Goal: Task Accomplishment & Management: Use online tool/utility

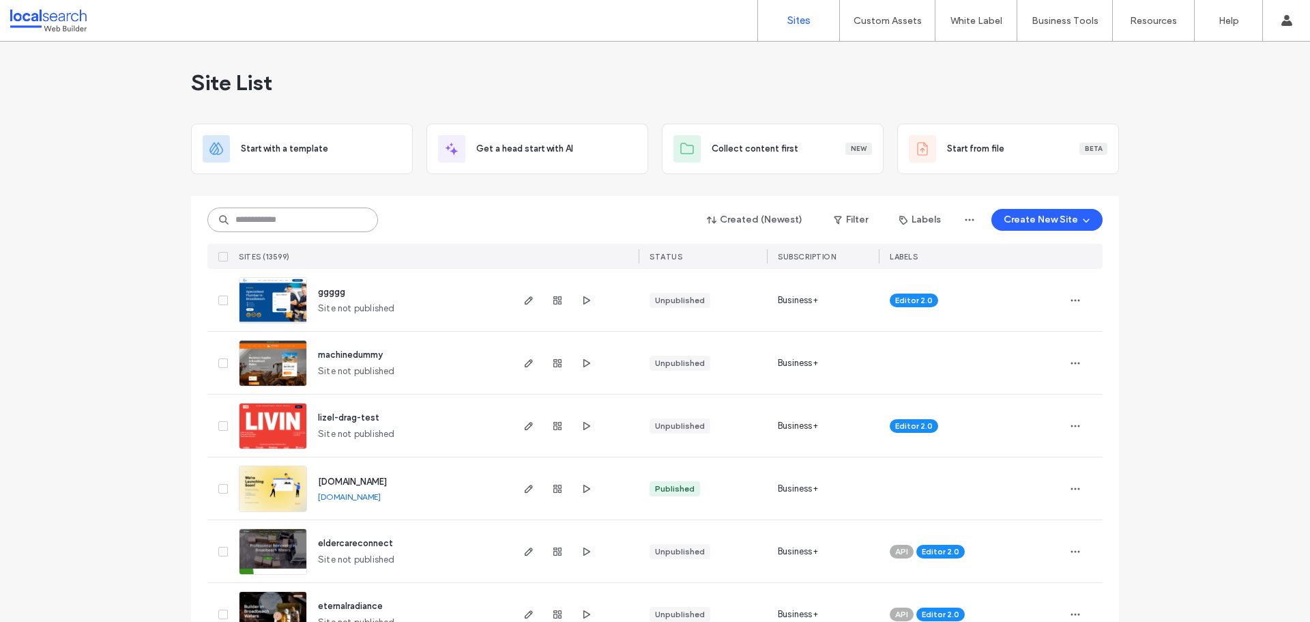
click at [272, 217] on input at bounding box center [292, 219] width 171 height 25
paste input "********"
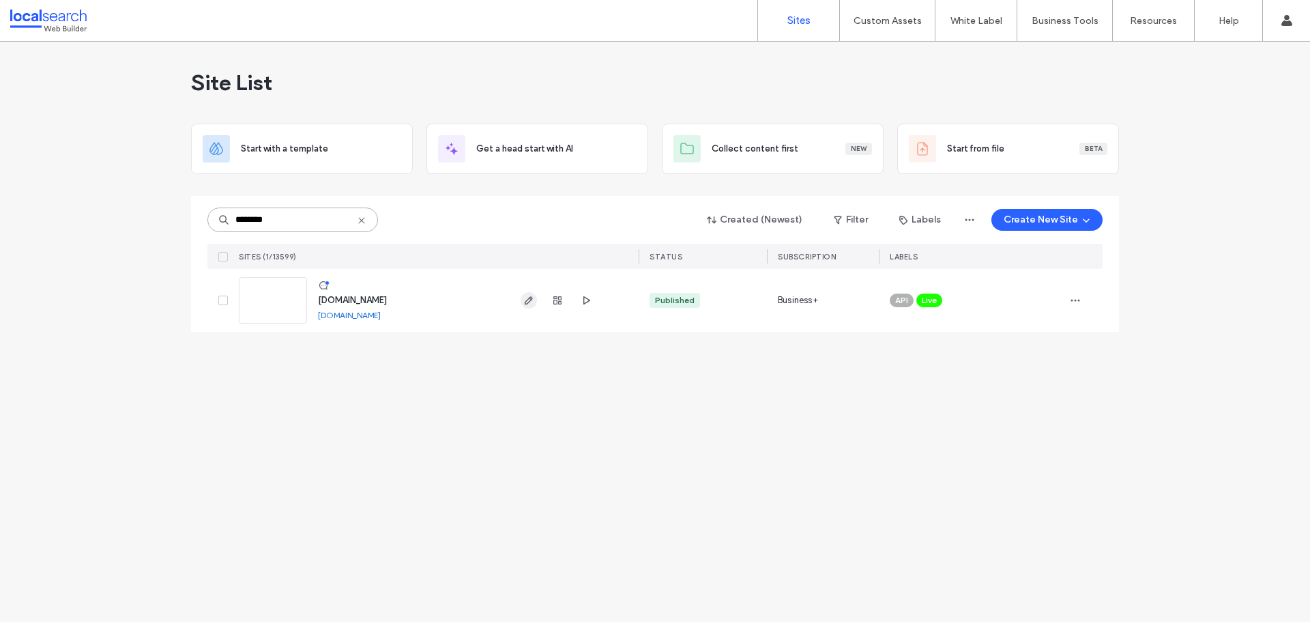
type input "********"
click at [521, 303] on span "button" at bounding box center [529, 300] width 16 height 16
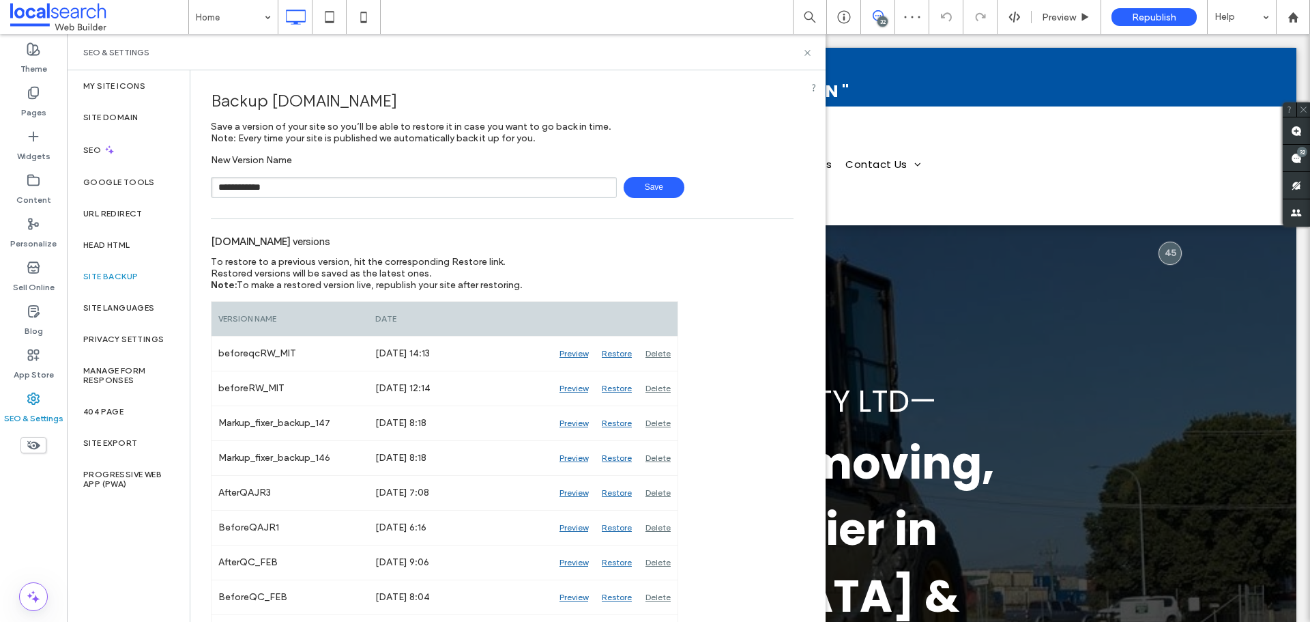
click at [643, 187] on span "Save" at bounding box center [654, 187] width 61 height 21
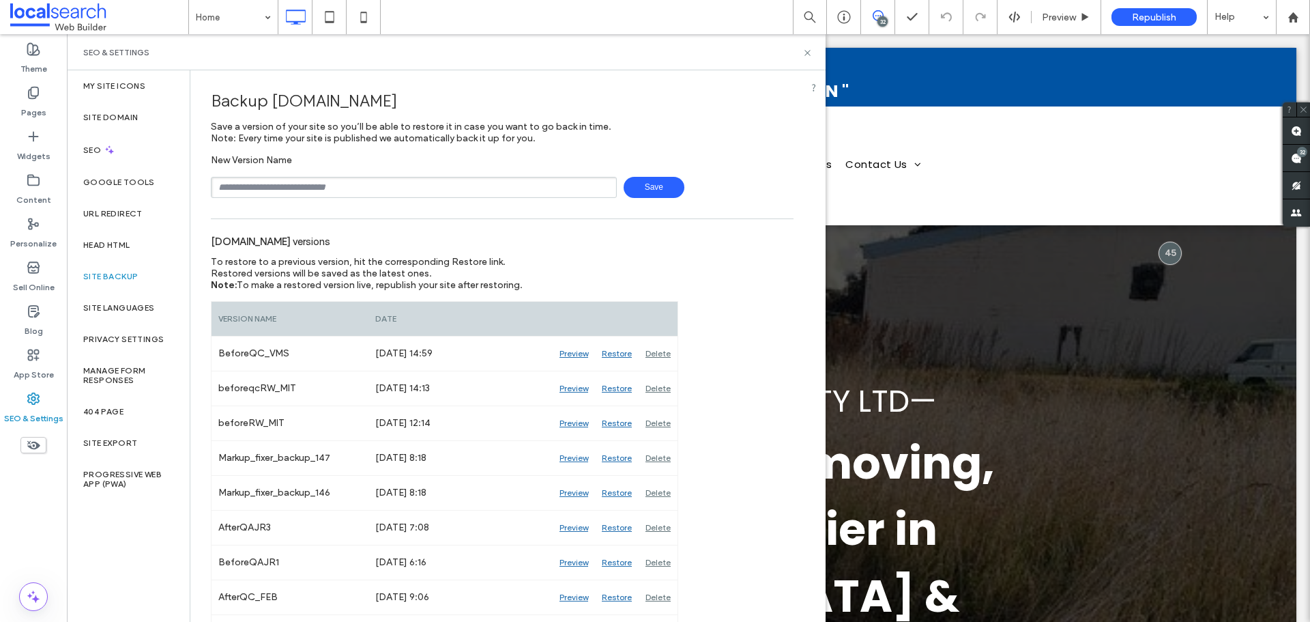
click at [798, 50] on div "SEO & Settings" at bounding box center [446, 52] width 726 height 11
click at [812, 55] on icon at bounding box center [807, 53] width 10 height 10
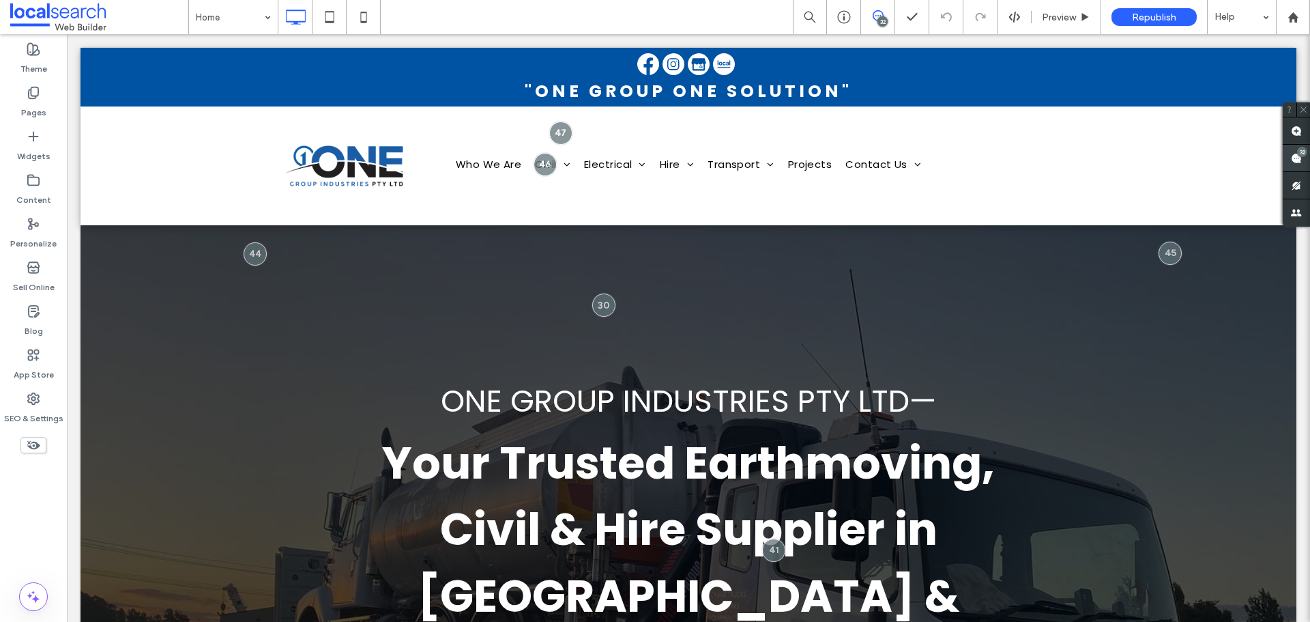
click at [1299, 163] on use at bounding box center [1296, 158] width 11 height 11
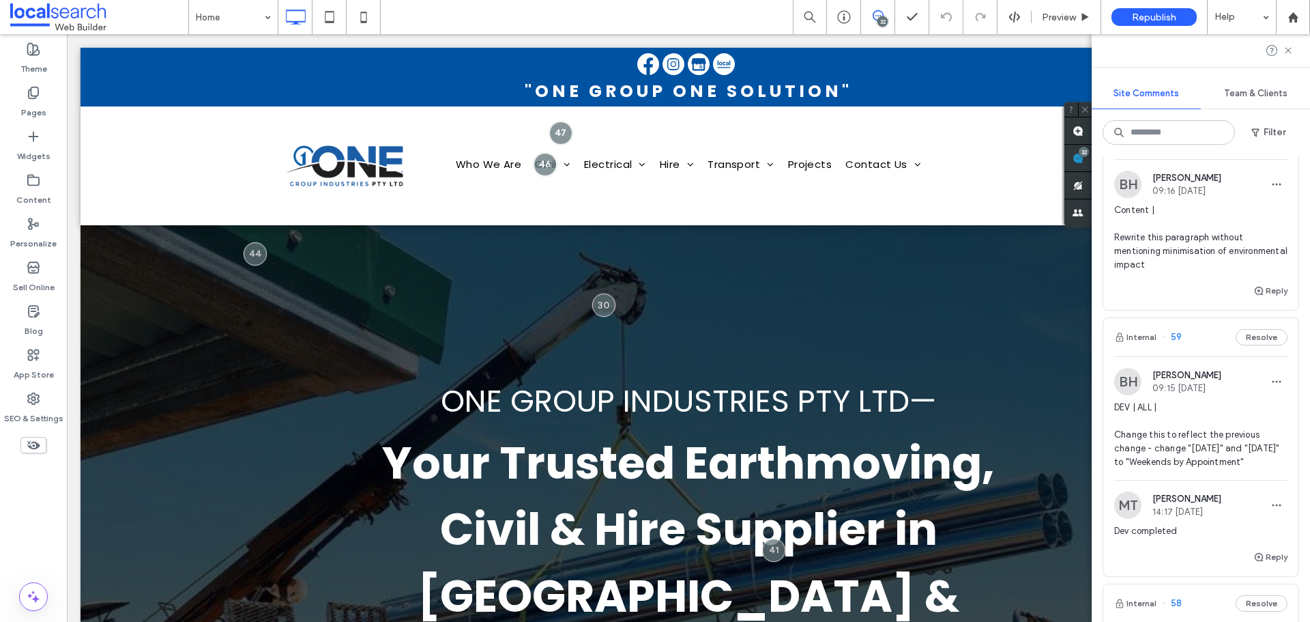
scroll to position [751, 0]
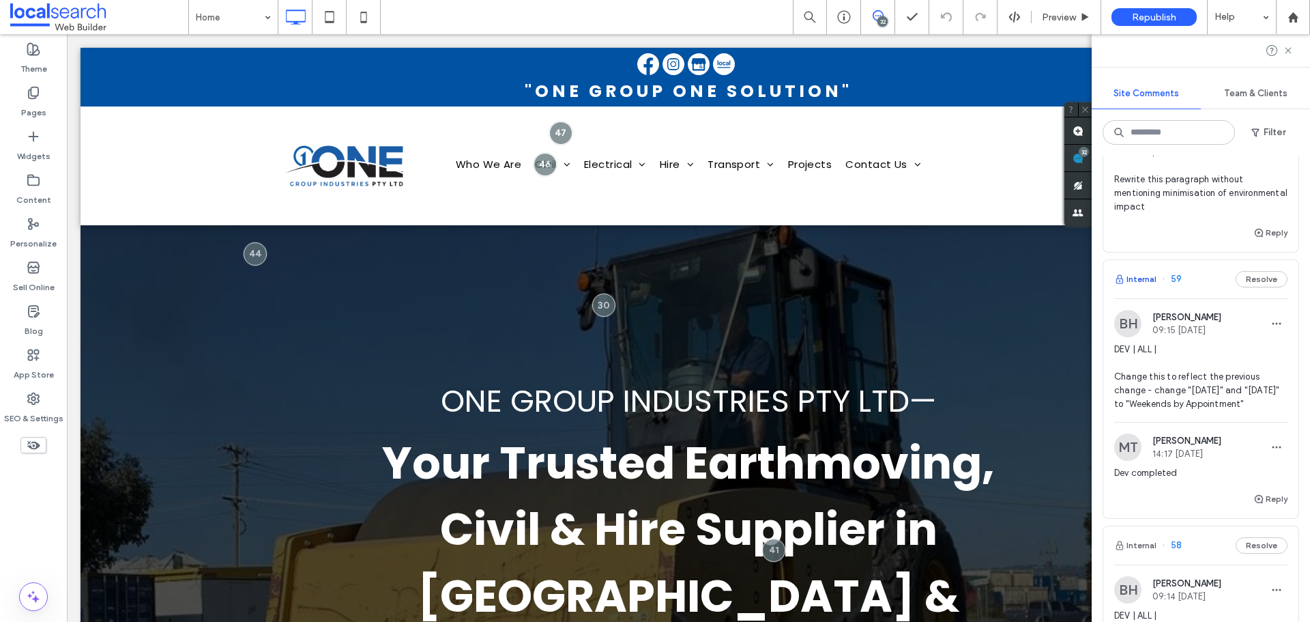
click at [1141, 277] on button "Internal" at bounding box center [1135, 279] width 42 height 16
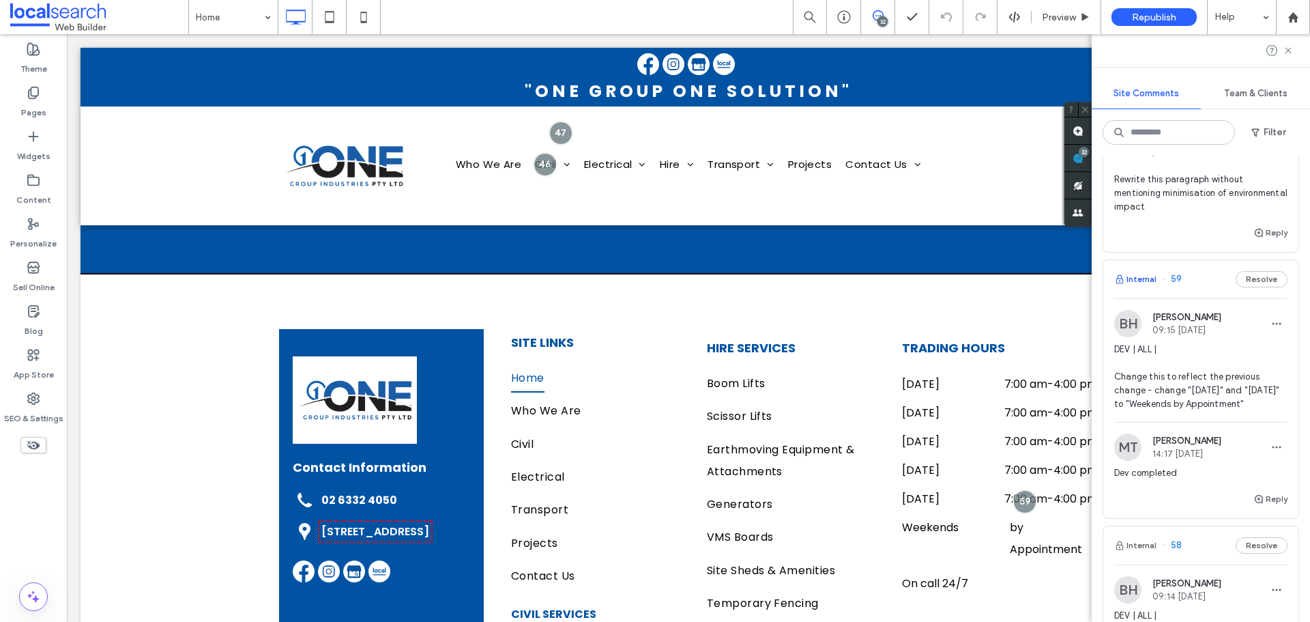
scroll to position [11254, 0]
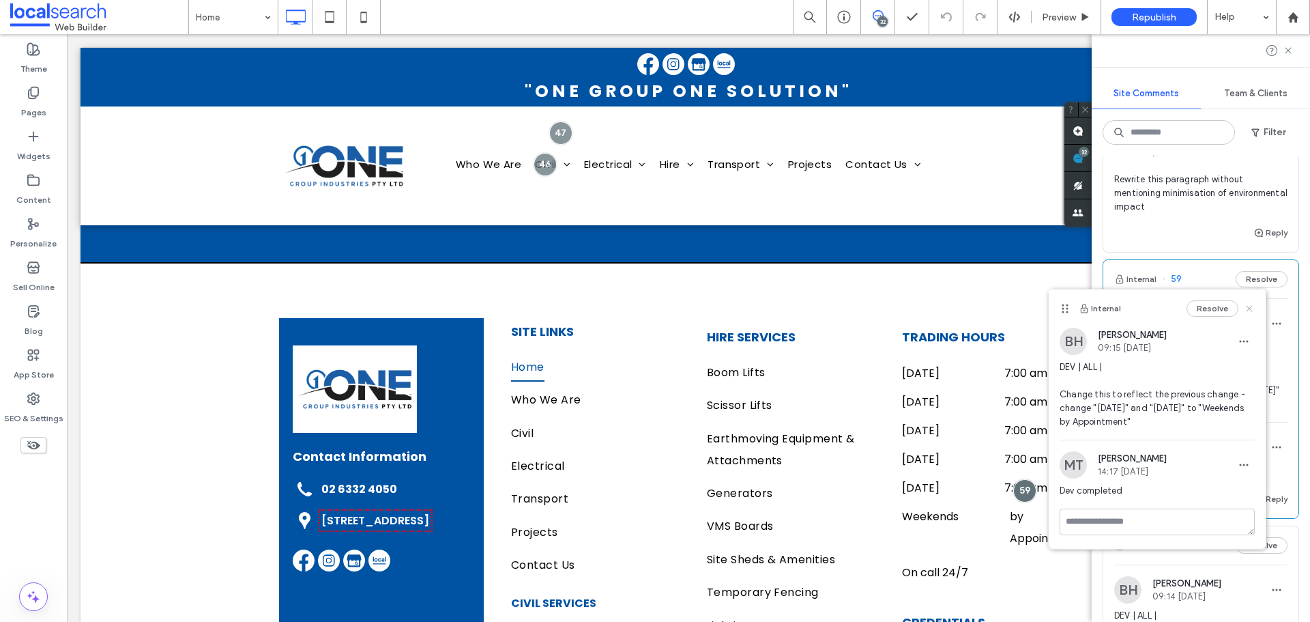
click at [1249, 310] on icon at bounding box center [1249, 308] width 11 height 11
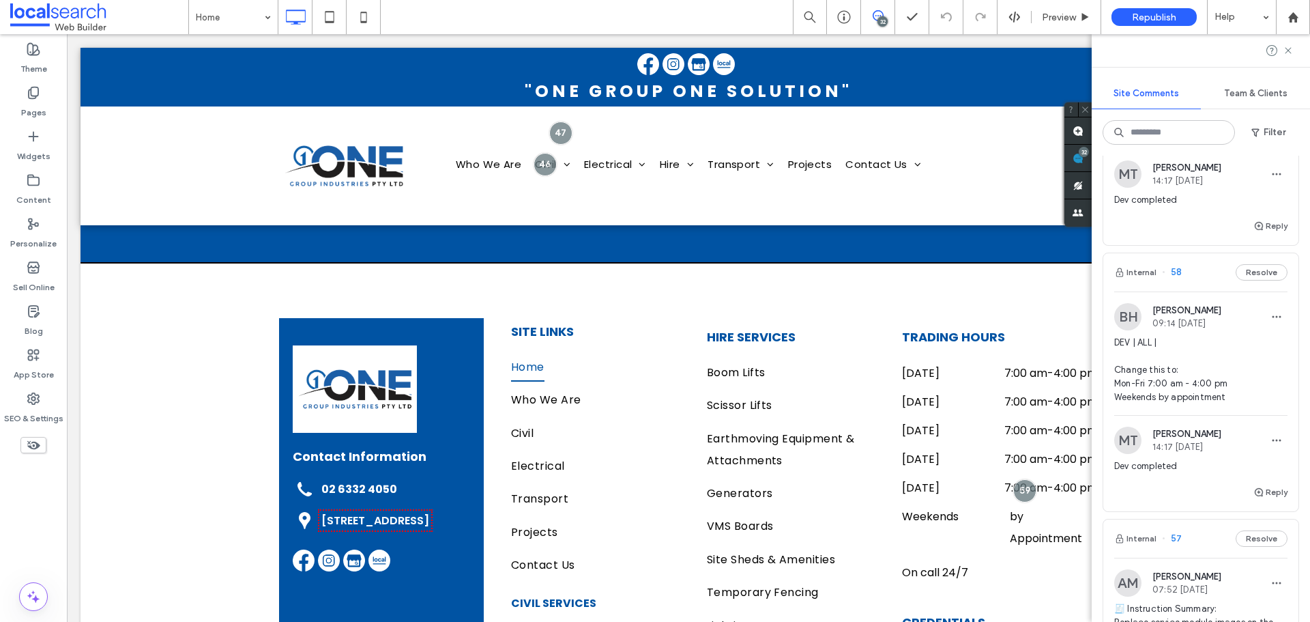
scroll to position [1092, 0]
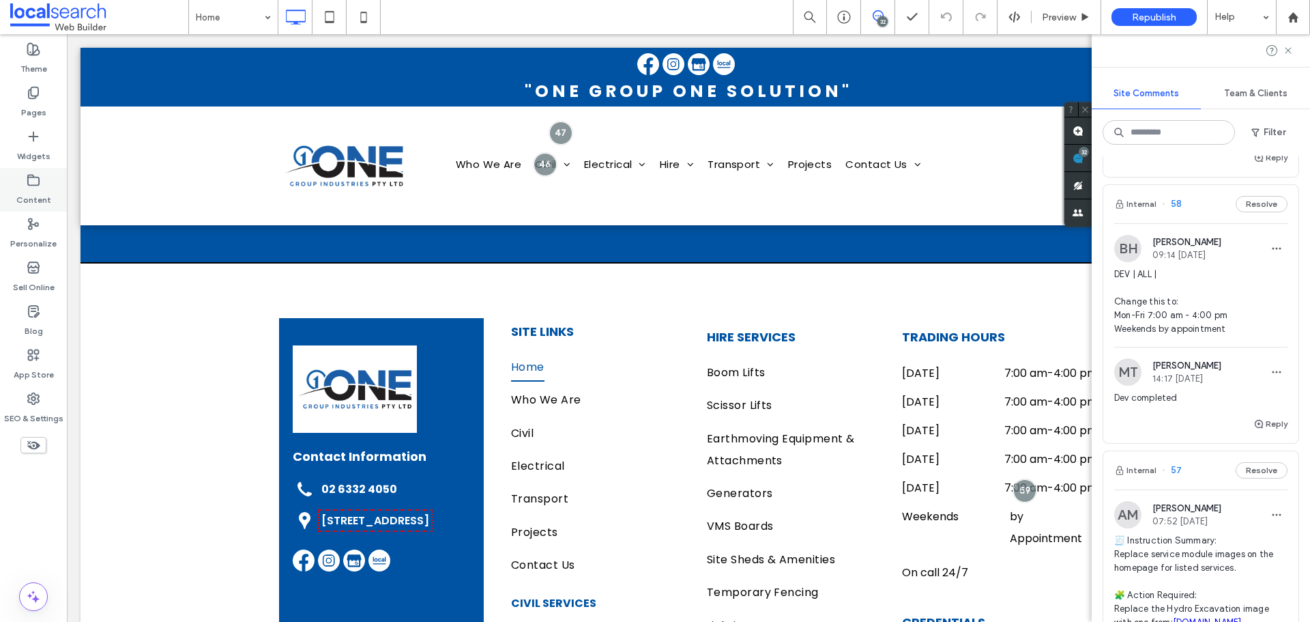
click at [36, 190] on label "Content" at bounding box center [33, 196] width 35 height 19
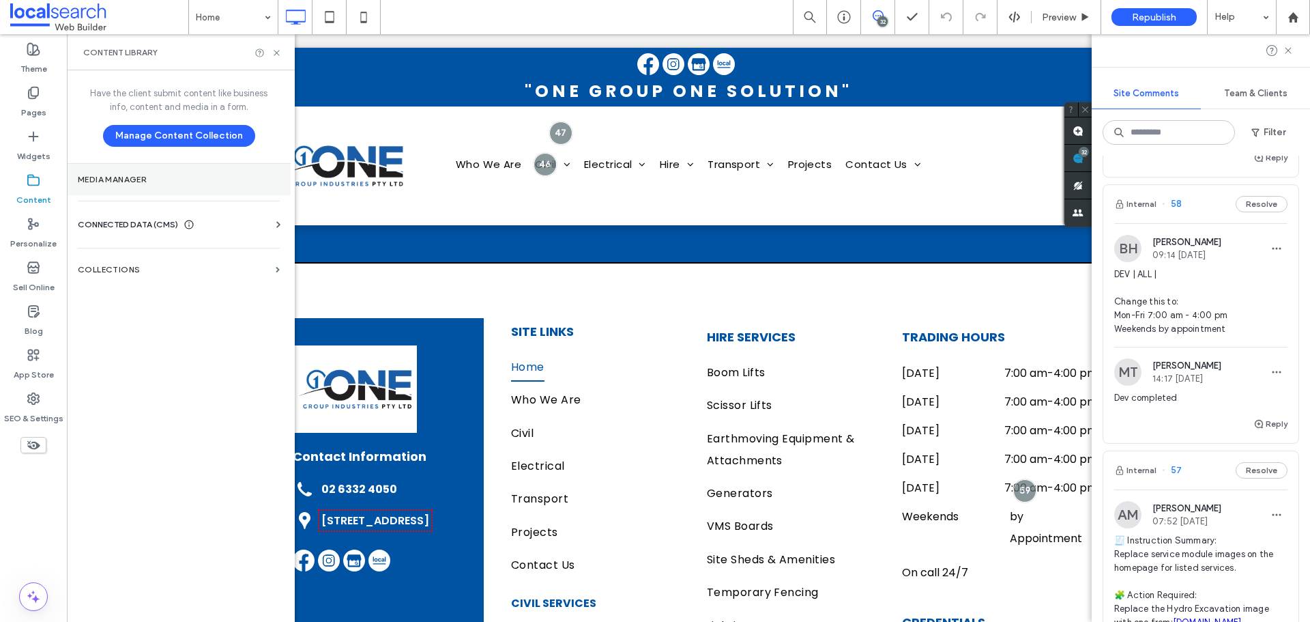
click at [139, 181] on label "Media Manager" at bounding box center [179, 180] width 202 height 10
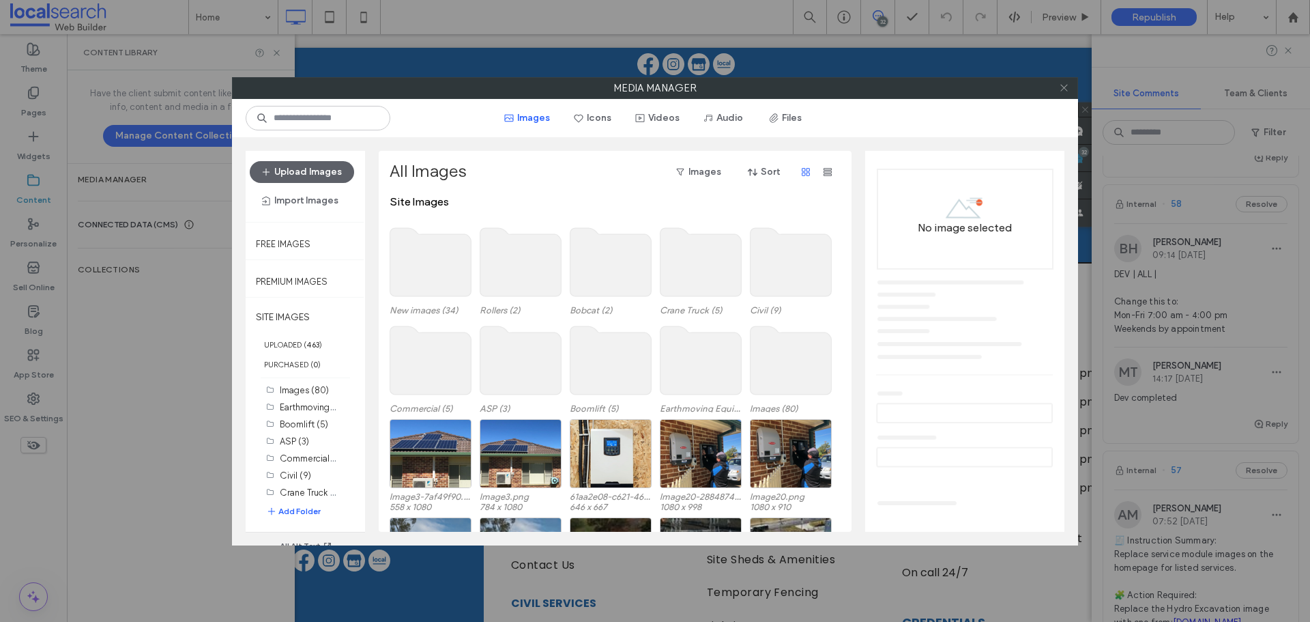
click at [1059, 86] on icon at bounding box center [1064, 88] width 10 height 10
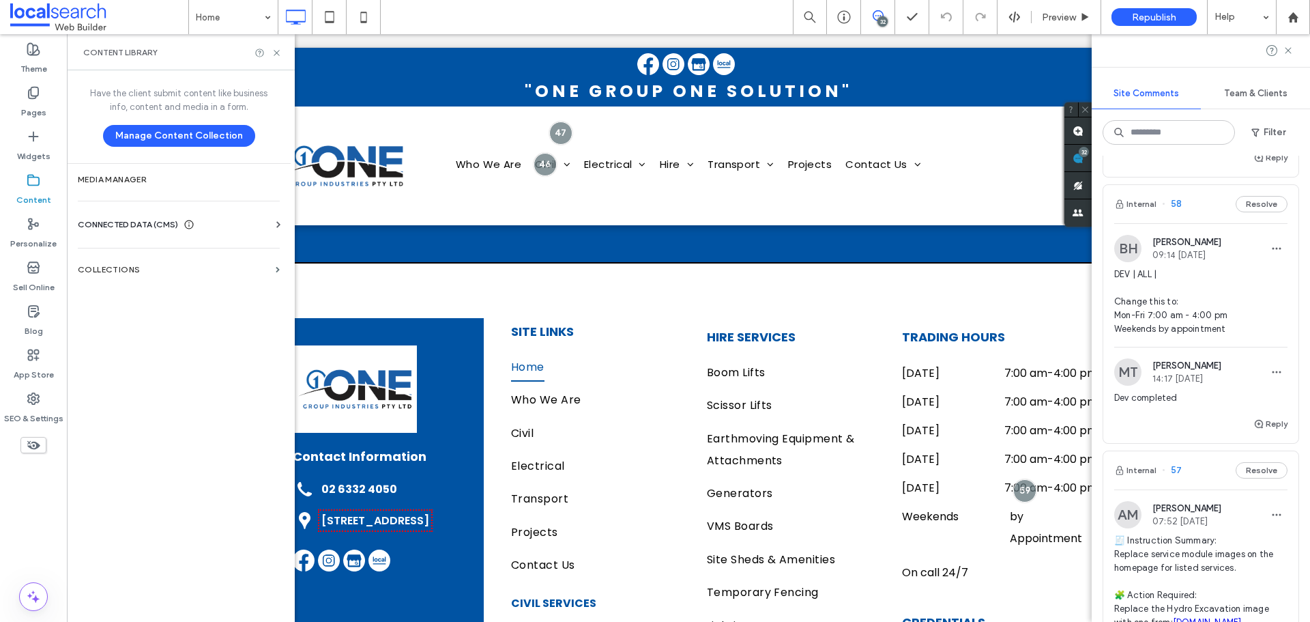
click at [166, 231] on div "Business Info Business Text Business Images Find and Replace" at bounding box center [181, 236] width 207 height 11
click at [167, 222] on span "CONNECTED DATA (CMS)" at bounding box center [128, 225] width 100 height 14
click at [139, 261] on label "Business Info" at bounding box center [182, 258] width 186 height 10
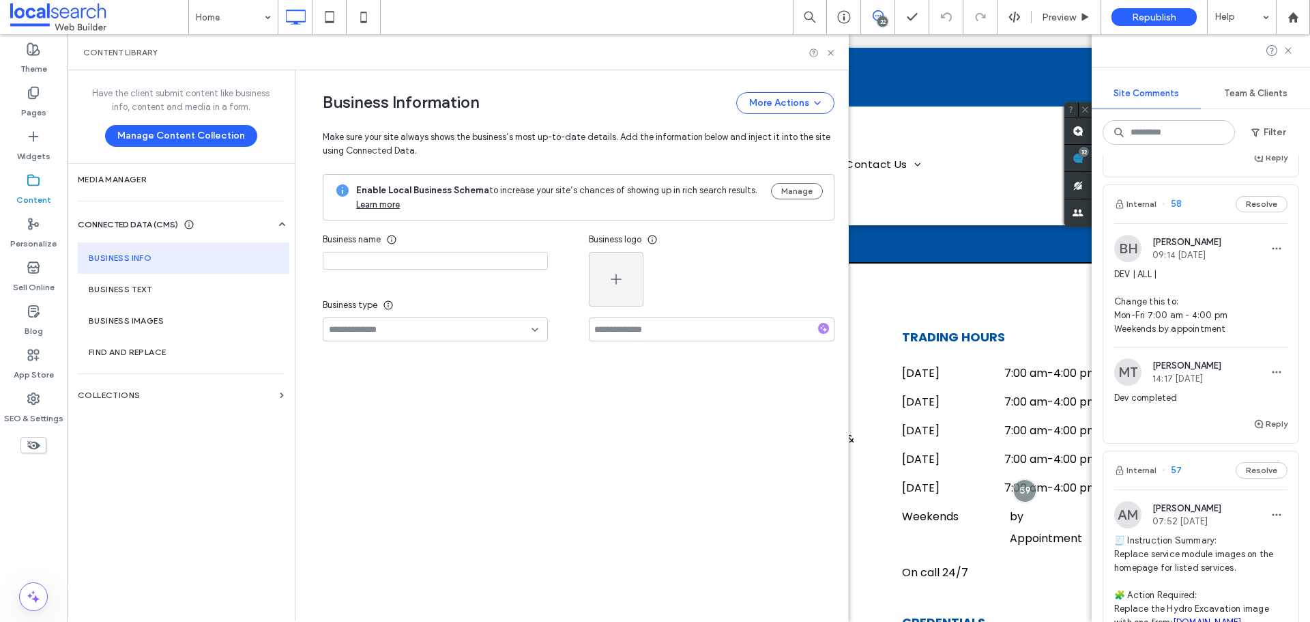
type input "**********"
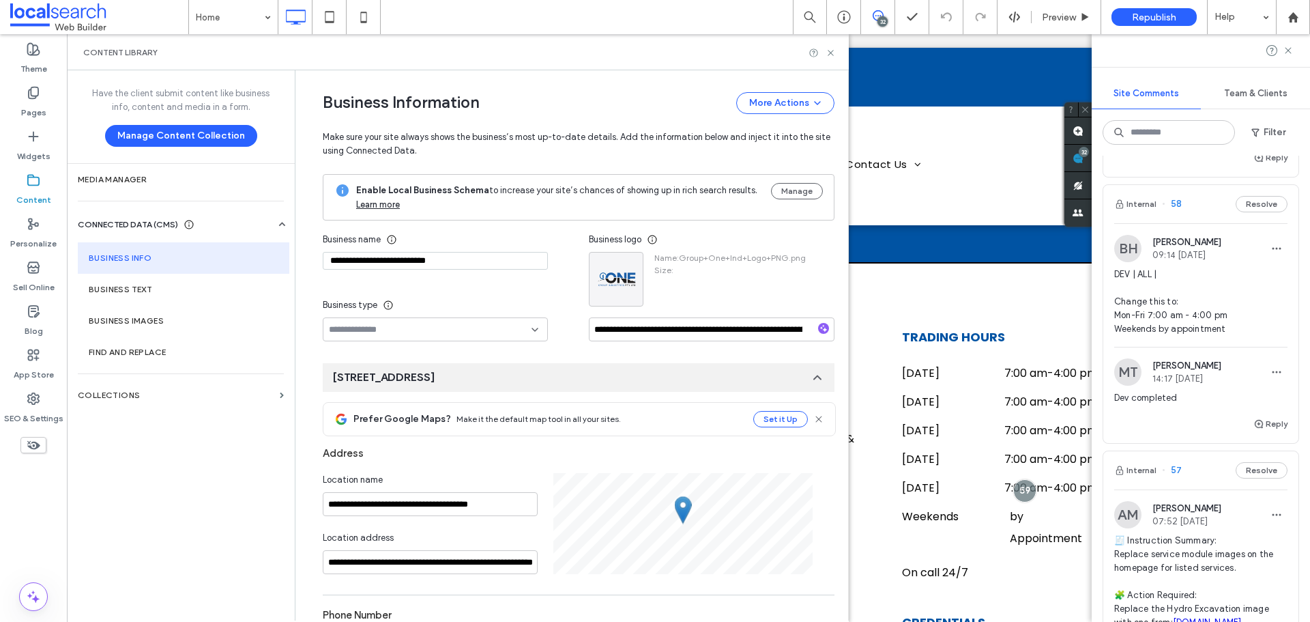
scroll to position [143, 0]
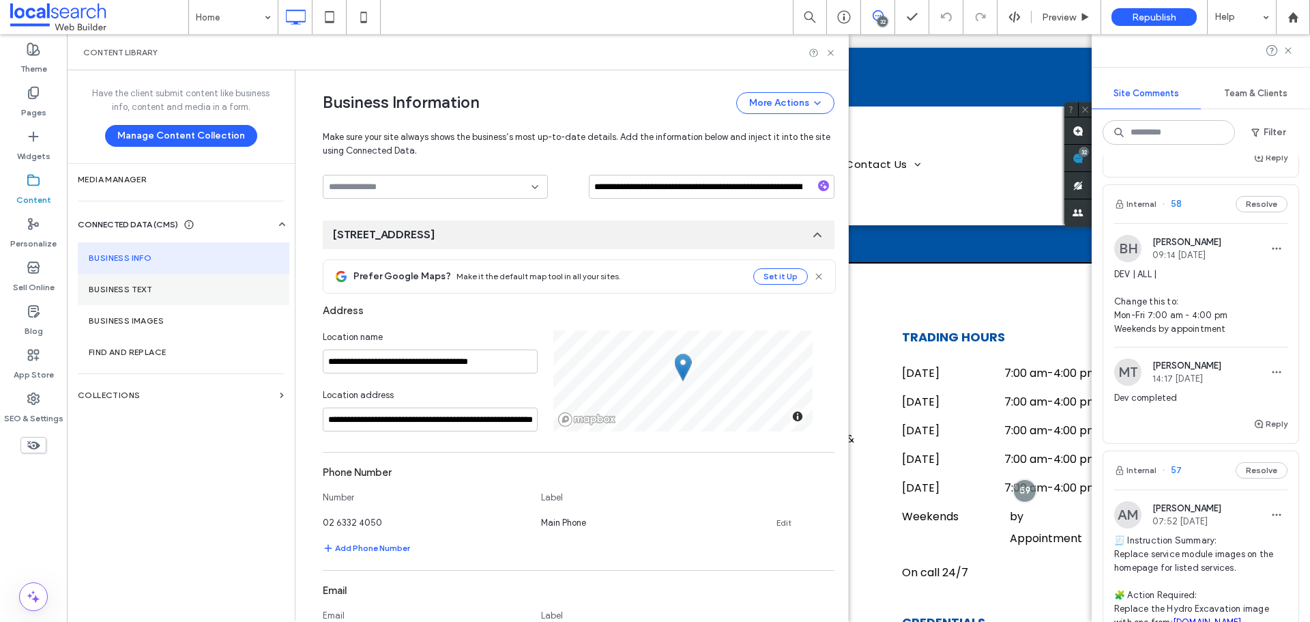
click at [136, 291] on label "Business Text" at bounding box center [184, 290] width 190 height 10
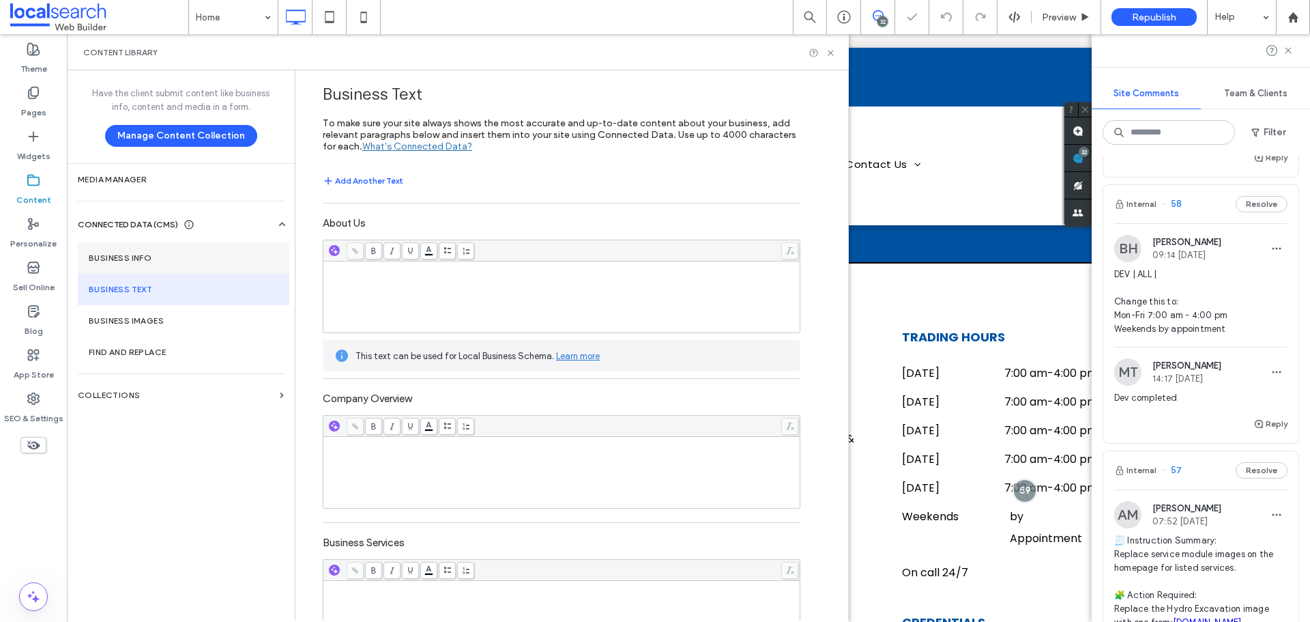
click at [131, 255] on label "Business Info" at bounding box center [184, 258] width 190 height 10
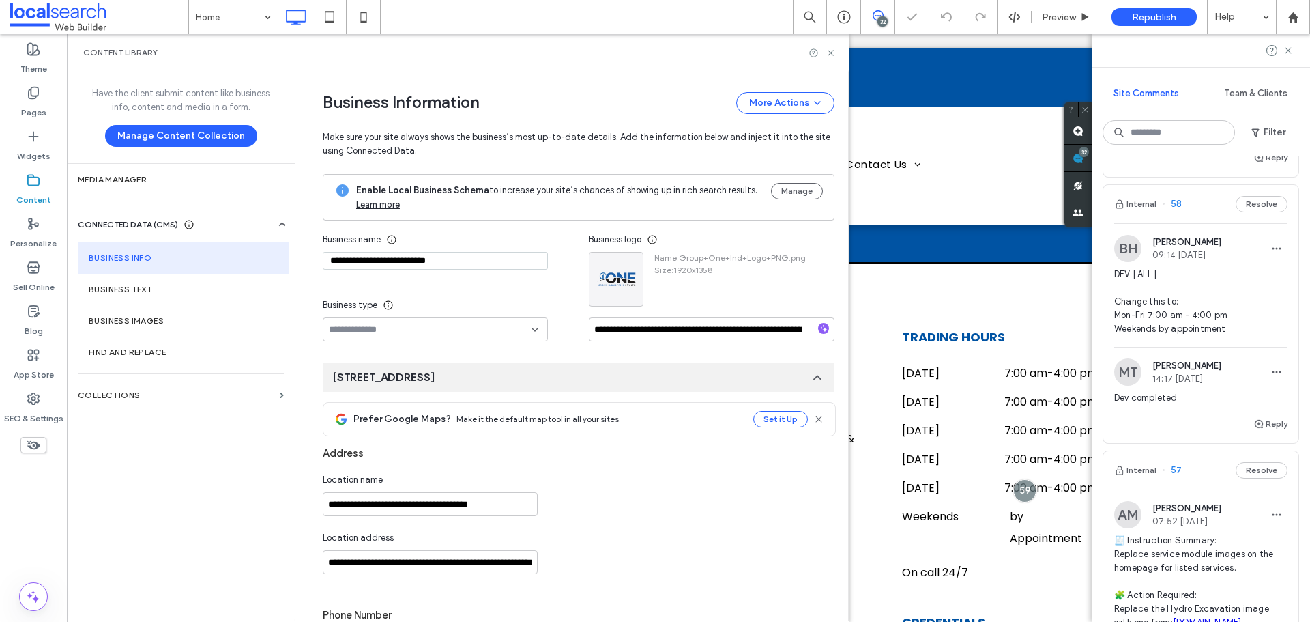
type input "**********"
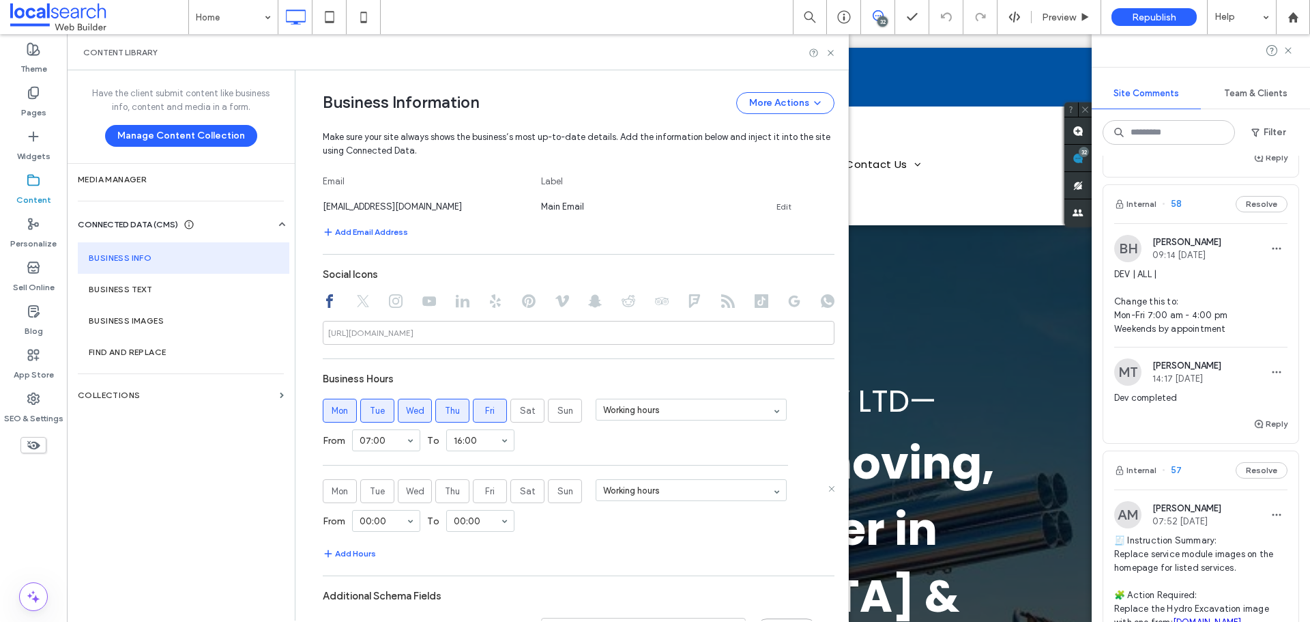
scroll to position [620, 0]
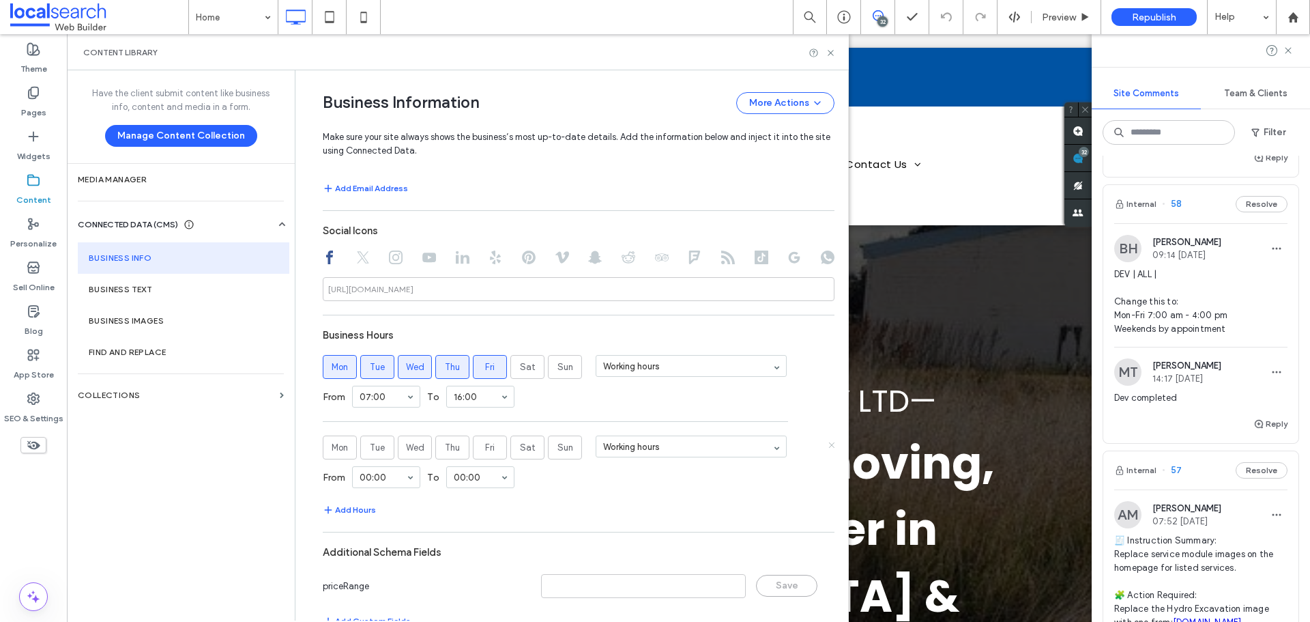
click at [828, 446] on icon at bounding box center [831, 444] width 7 height 7
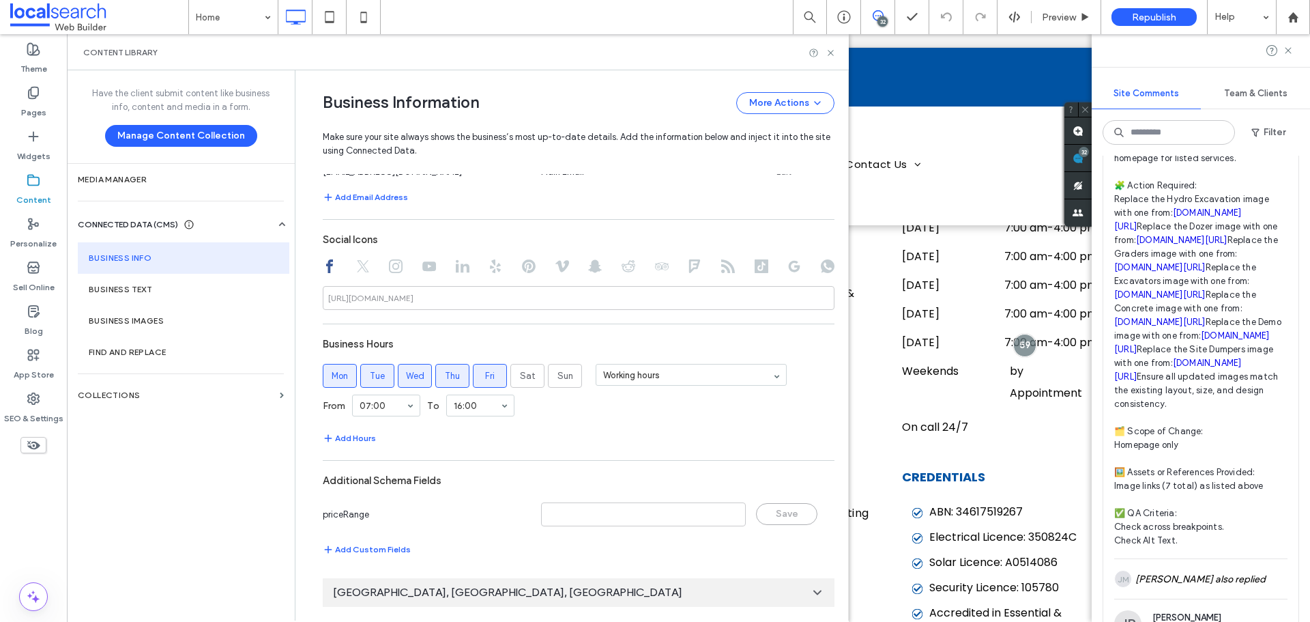
scroll to position [1774, 0]
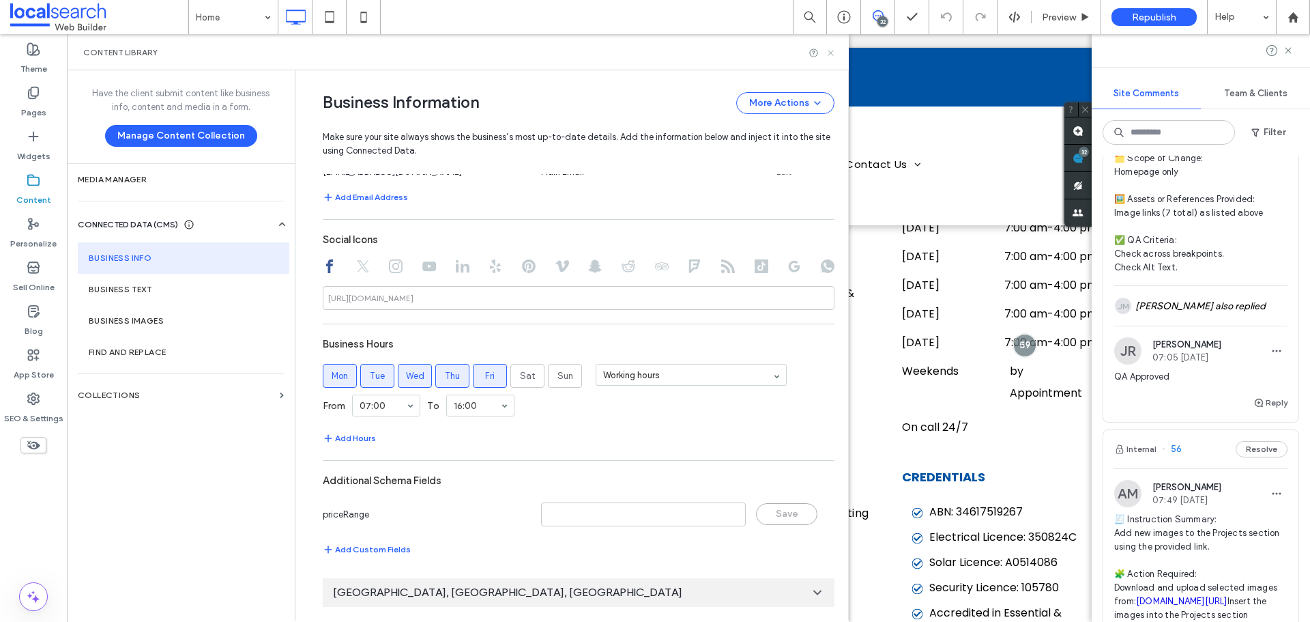
click at [830, 55] on icon at bounding box center [831, 53] width 10 height 10
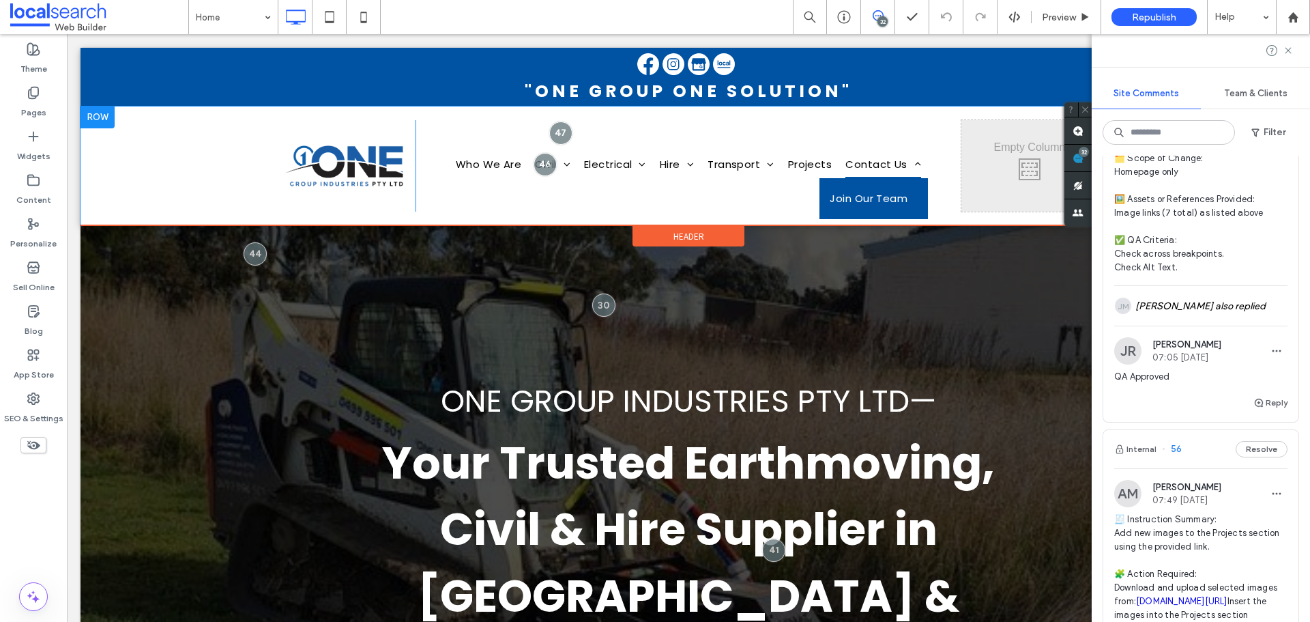
scroll to position [0, 0]
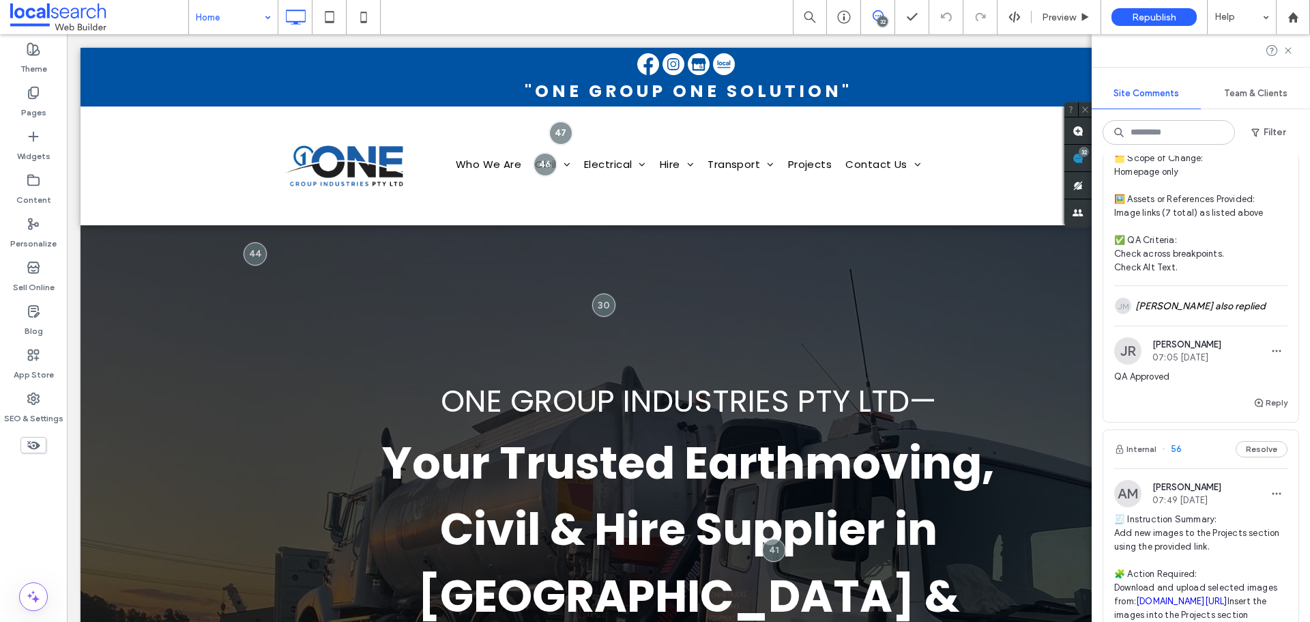
drag, startPoint x: 256, startPoint y: 12, endPoint x: 254, endPoint y: 19, distance: 7.8
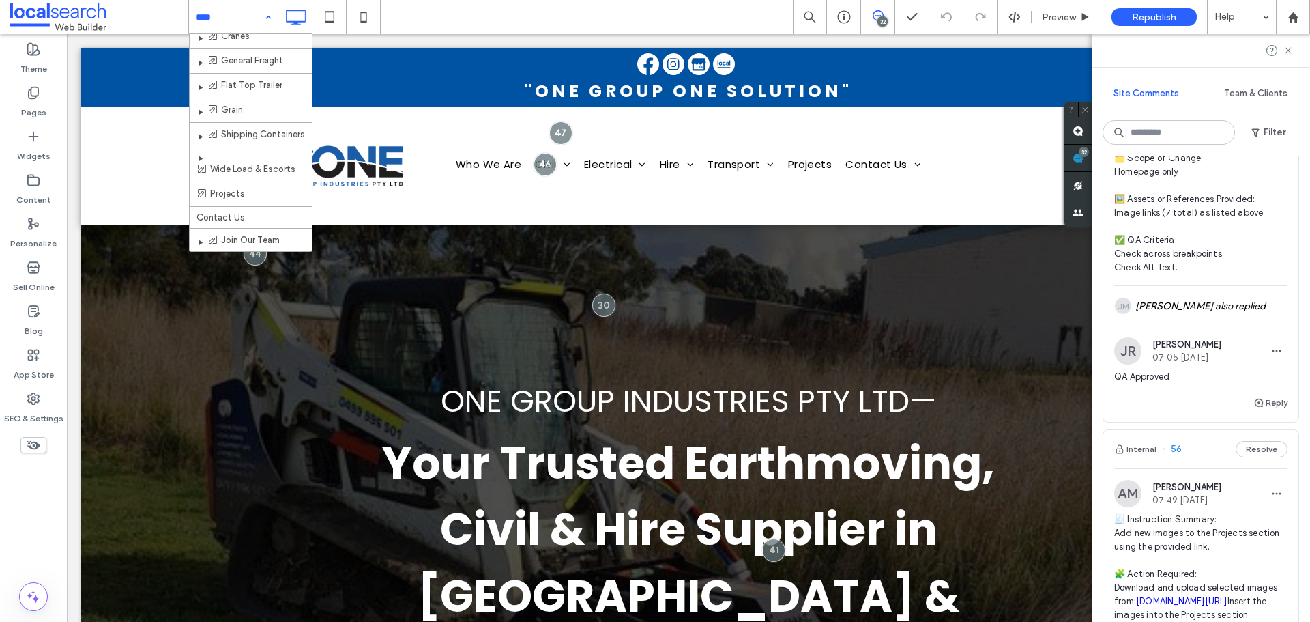
scroll to position [1079, 0]
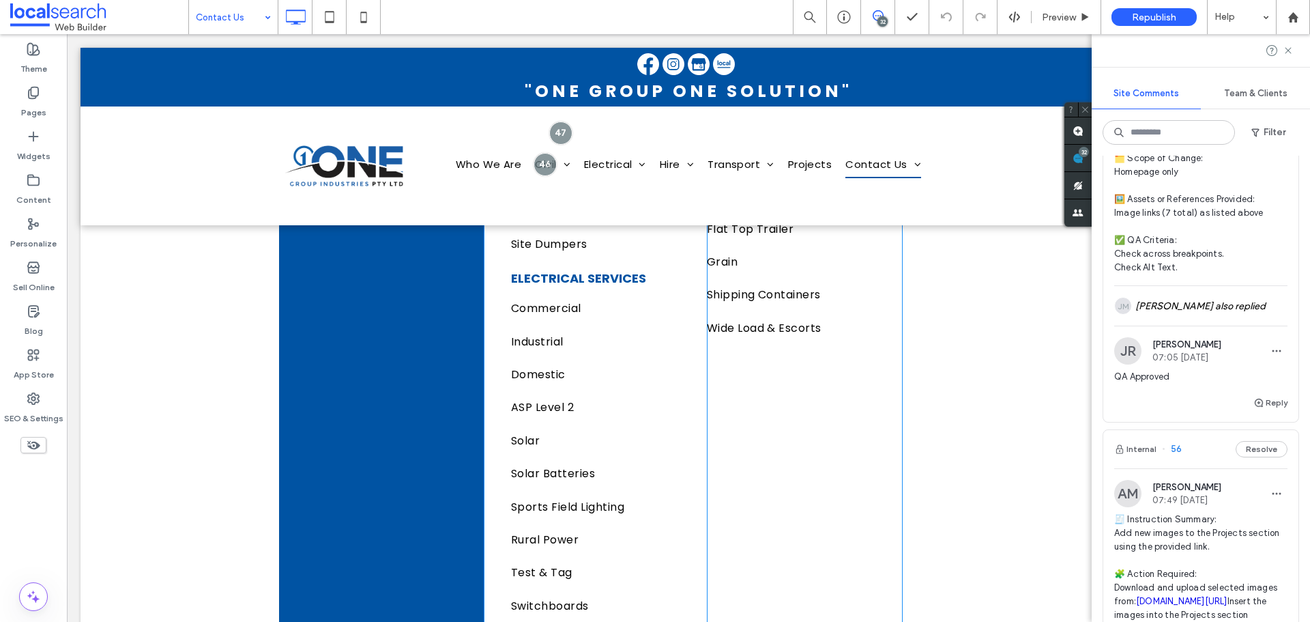
scroll to position [2862, 0]
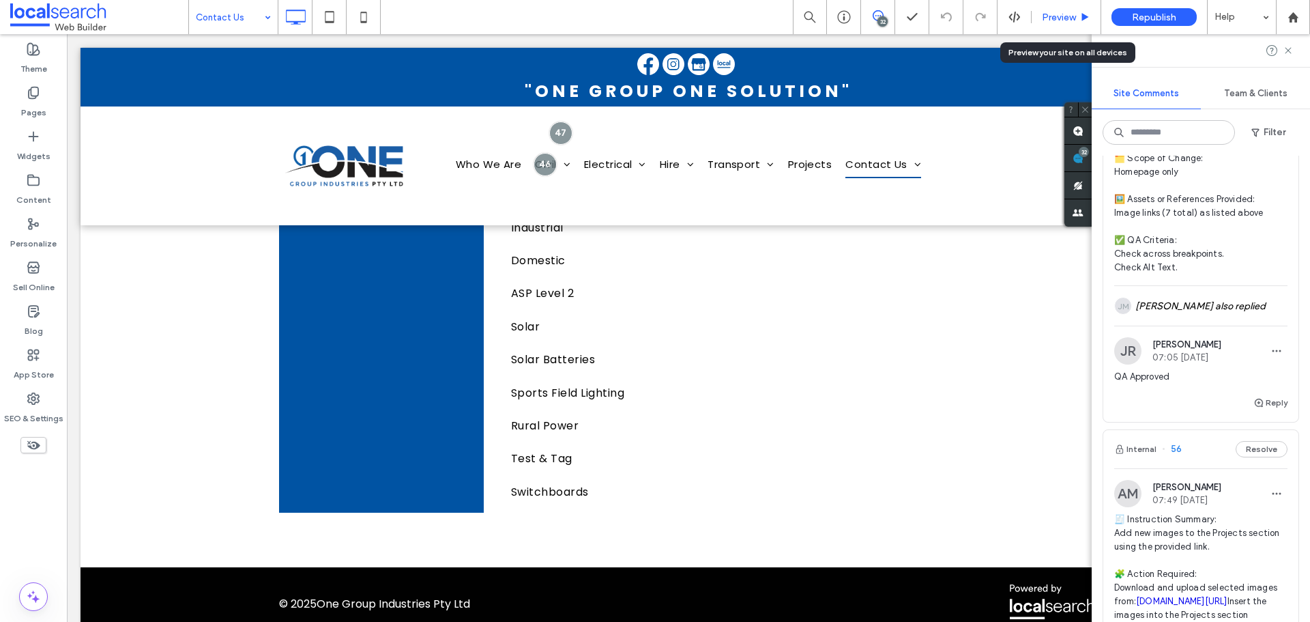
click at [1054, 18] on span "Preview" at bounding box center [1059, 18] width 34 height 12
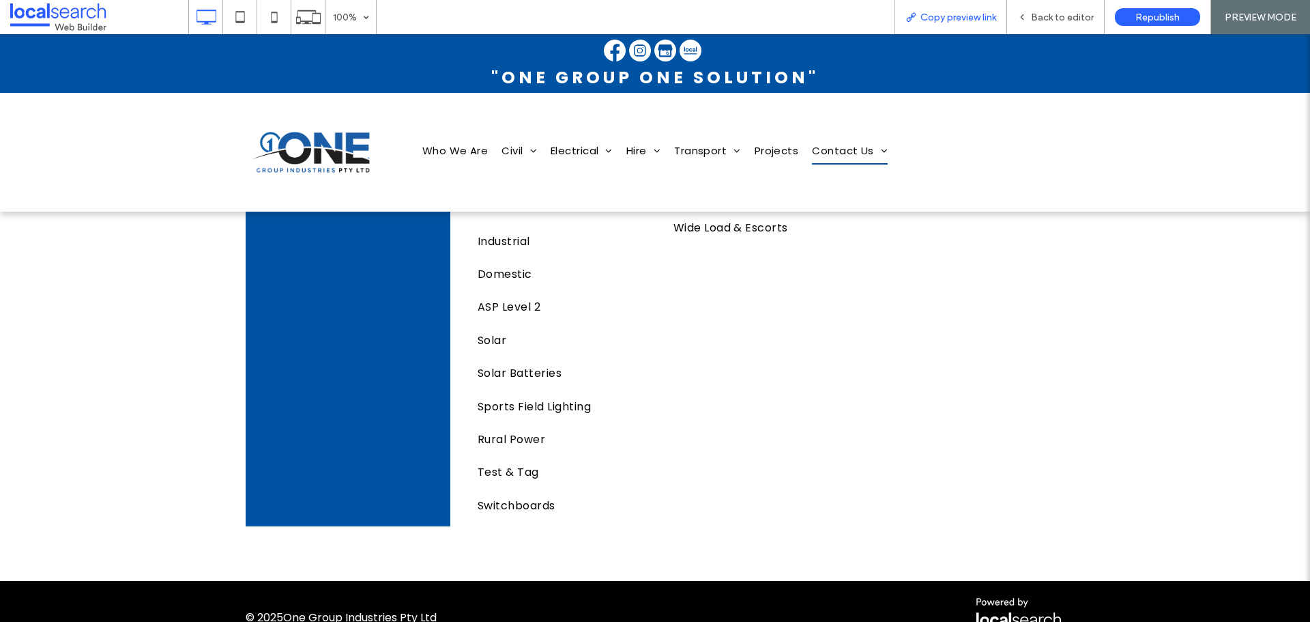
click at [976, 16] on span "Copy preview link" at bounding box center [958, 18] width 76 height 12
